Goal: Navigation & Orientation: Find specific page/section

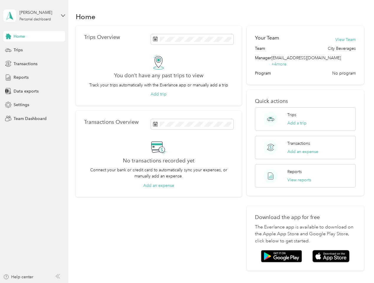
click at [187, 141] on div "No transactions recorded yet Connect your bank or credit card to automatically …" at bounding box center [158, 164] width 149 height 49
click at [34, 16] on div "[PERSON_NAME]" at bounding box center [37, 12] width 37 height 6
click at [34, 36] on div "You’re signed in as [PERSON_NAME][EMAIL_ADDRESS][PERSON_NAME][DOMAIN_NAME] Team…" at bounding box center [98, 51] width 190 height 60
click at [8, 36] on div "You’re signed in as [PERSON_NAME][EMAIL_ADDRESS][PERSON_NAME][DOMAIN_NAME] Team…" at bounding box center [98, 51] width 190 height 60
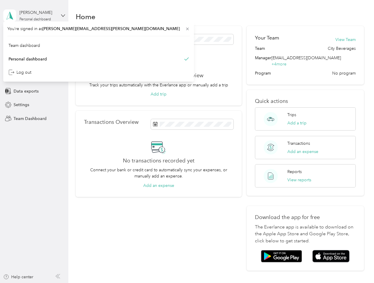
click at [34, 50] on div "Trips" at bounding box center [34, 50] width 62 height 11
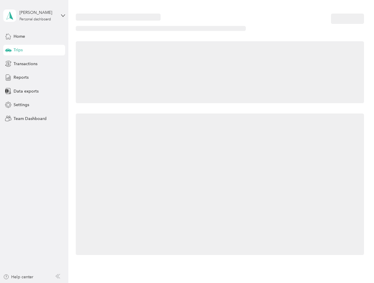
click at [8, 50] on icon at bounding box center [8, 49] width 6 height 3
click at [34, 64] on span "Transactions" at bounding box center [26, 64] width 24 height 6
